Goal: Find specific page/section: Find specific page/section

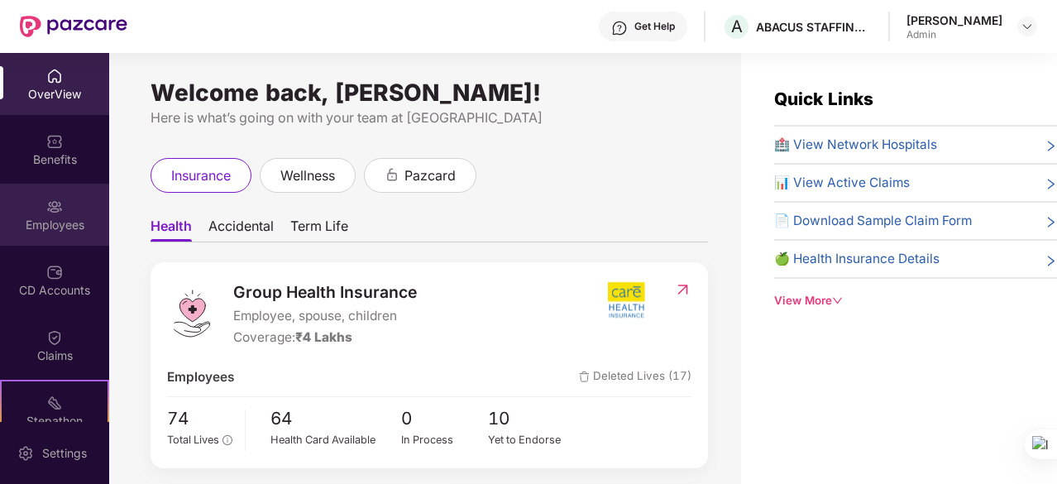
click at [59, 215] on div "Employees" at bounding box center [54, 215] width 109 height 62
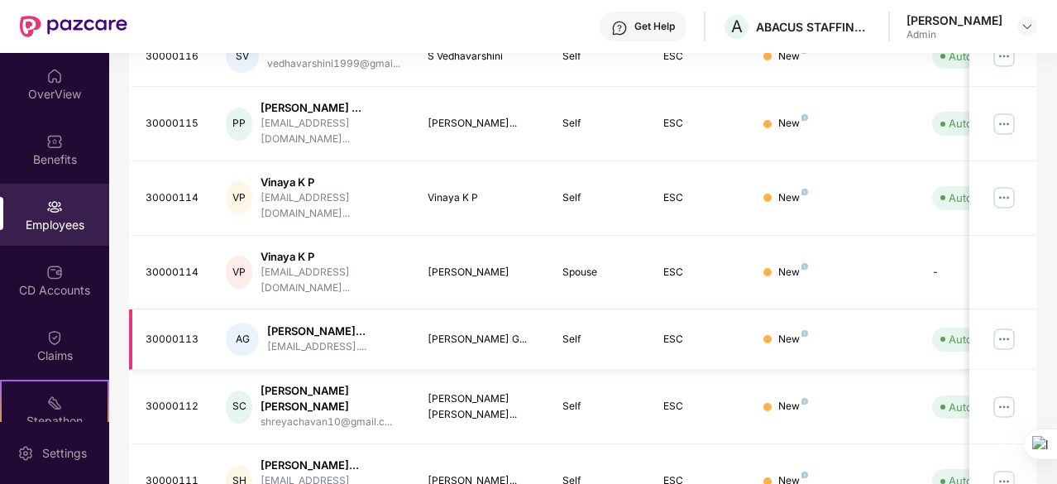
scroll to position [571, 0]
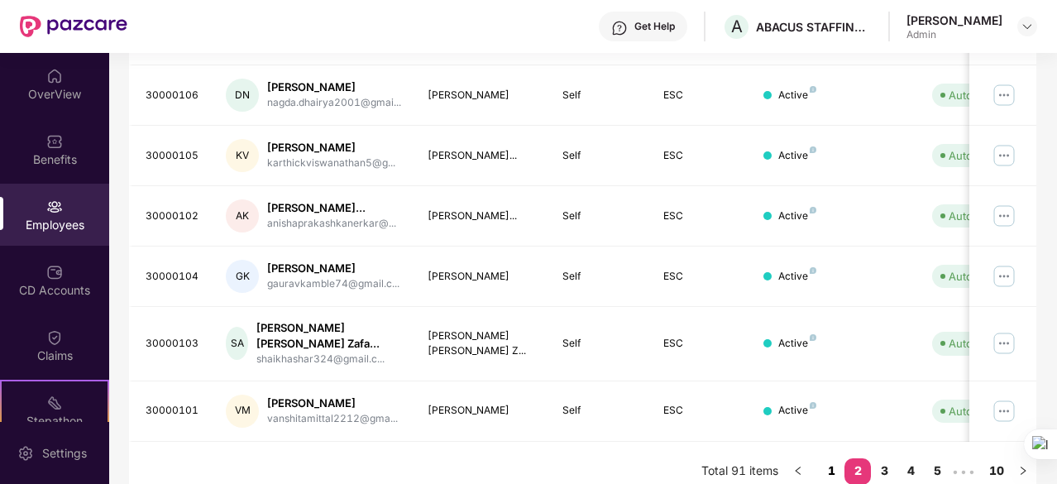
click at [840, 458] on link "1" at bounding box center [831, 470] width 26 height 25
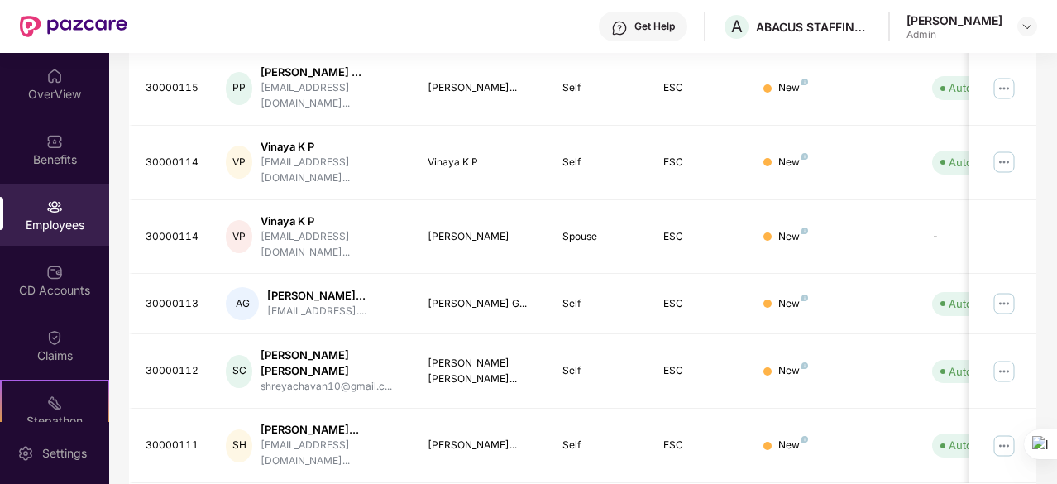
click at [35, 211] on div "Employees" at bounding box center [54, 215] width 109 height 62
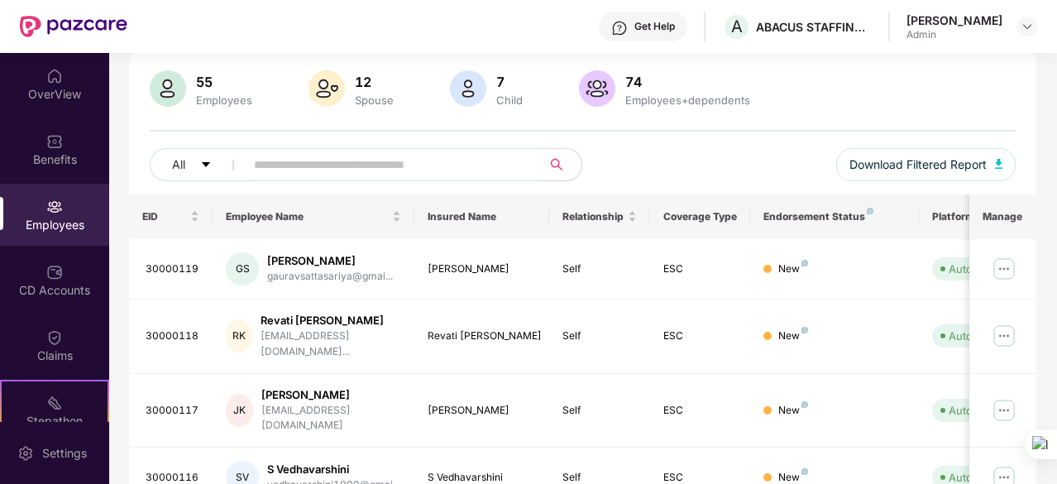
scroll to position [74, 0]
